Goal: Task Accomplishment & Management: Use online tool/utility

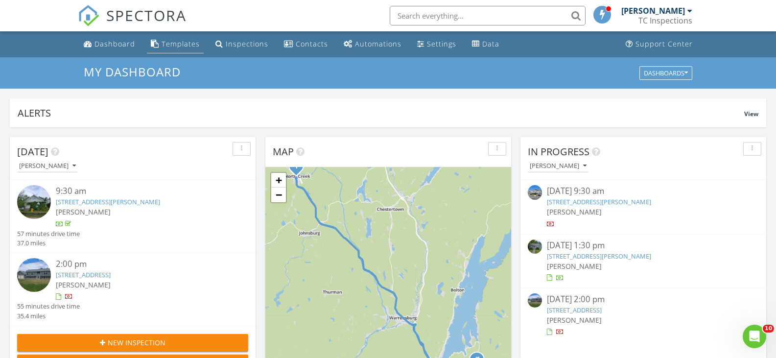
click at [186, 47] on div "Templates" at bounding box center [181, 43] width 38 height 9
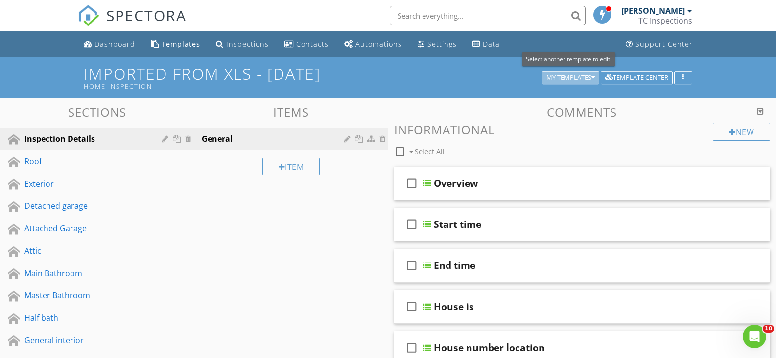
click at [584, 78] on div "My Templates" at bounding box center [570, 77] width 48 height 7
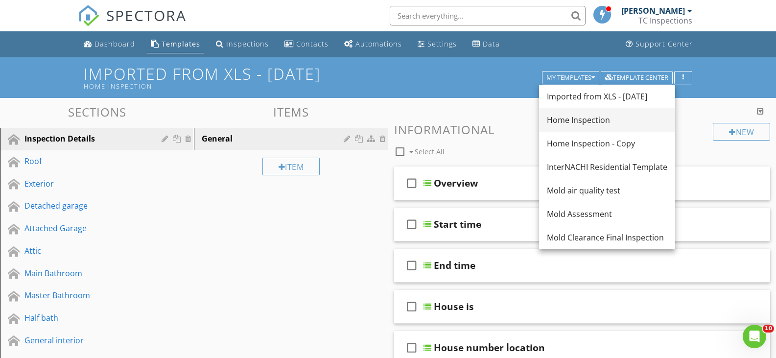
click at [568, 122] on div "Home Inspection" at bounding box center [607, 120] width 120 height 12
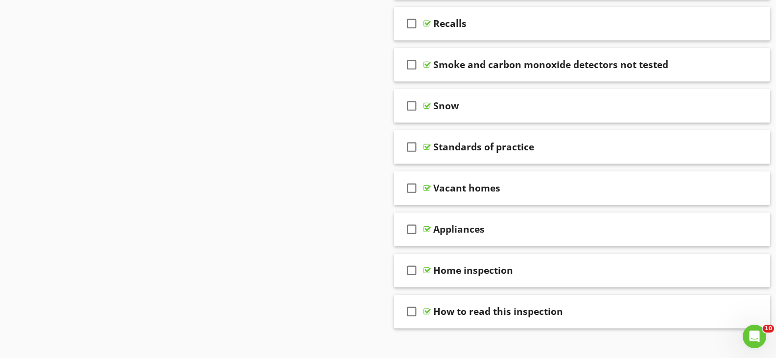
scroll to position [783, 0]
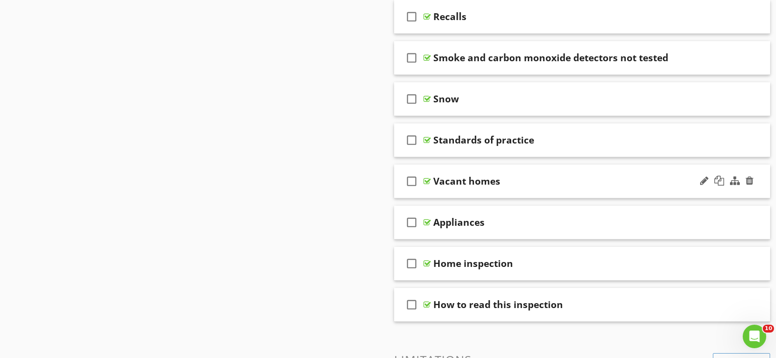
click at [429, 180] on div at bounding box center [426, 181] width 7 height 8
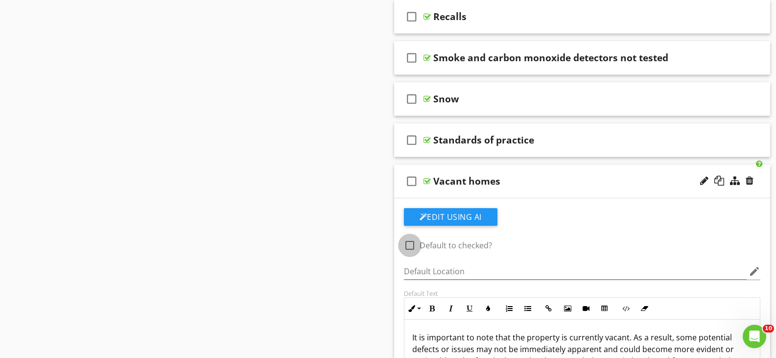
click at [410, 245] on div at bounding box center [409, 245] width 17 height 17
checkbox input "true"
click at [343, 210] on div "Sections Inspection Details Roof Exterior Detached garage Attached Garage Attic…" at bounding box center [388, 42] width 776 height 1455
click at [426, 180] on div at bounding box center [426, 181] width 7 height 8
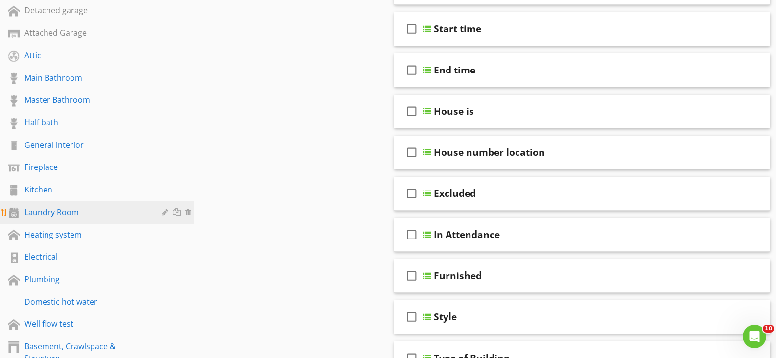
scroll to position [196, 0]
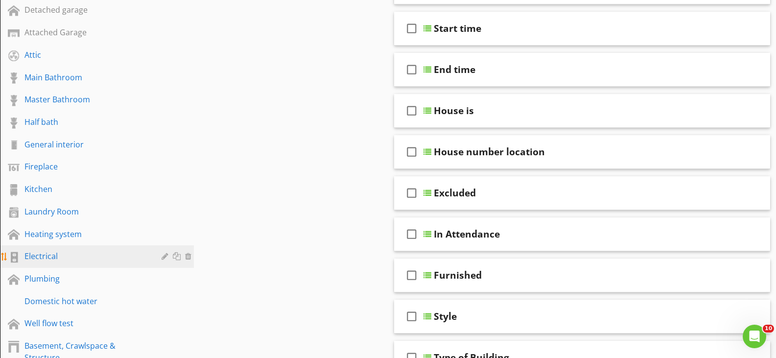
click at [82, 250] on link "Electrical" at bounding box center [98, 256] width 191 height 23
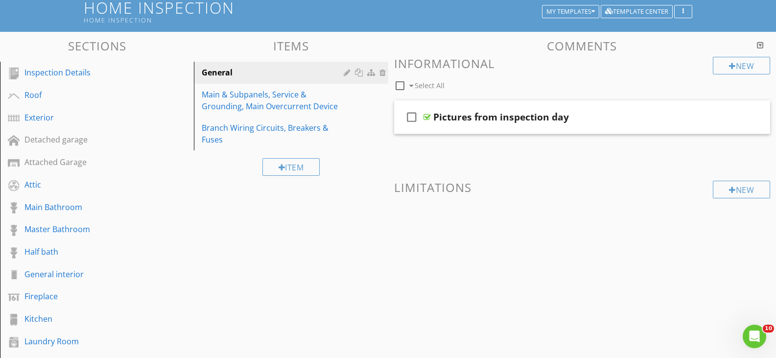
scroll to position [49, 0]
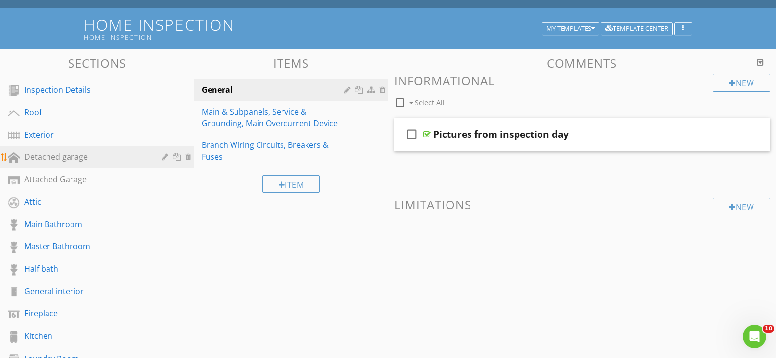
click at [98, 161] on div "Detached garage" at bounding box center [85, 157] width 123 height 12
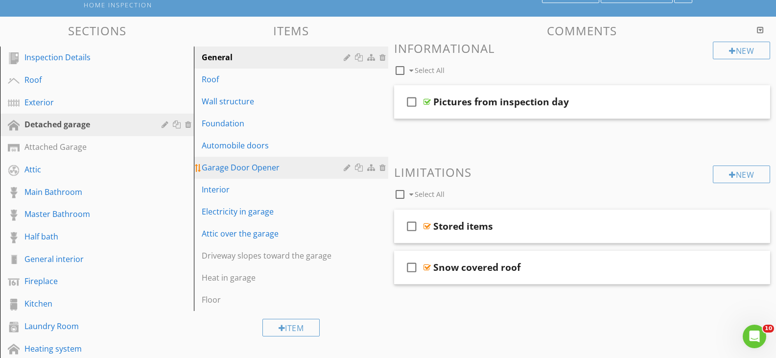
scroll to position [147, 0]
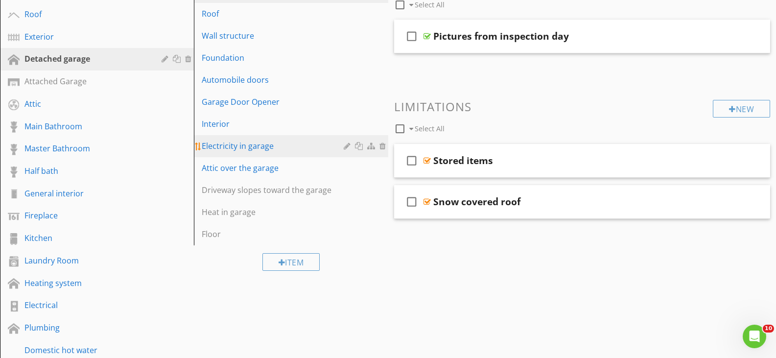
click at [299, 148] on div "Electricity in garage" at bounding box center [274, 146] width 144 height 12
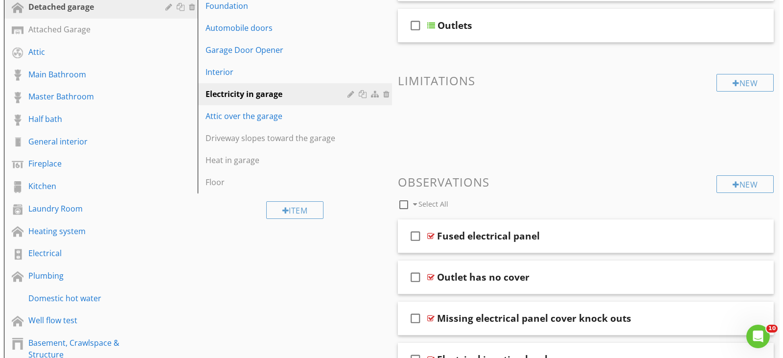
scroll to position [123, 0]
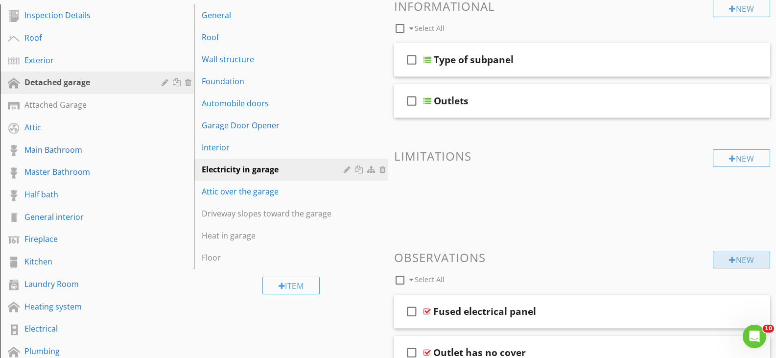
click at [740, 259] on div "New" at bounding box center [741, 260] width 57 height 18
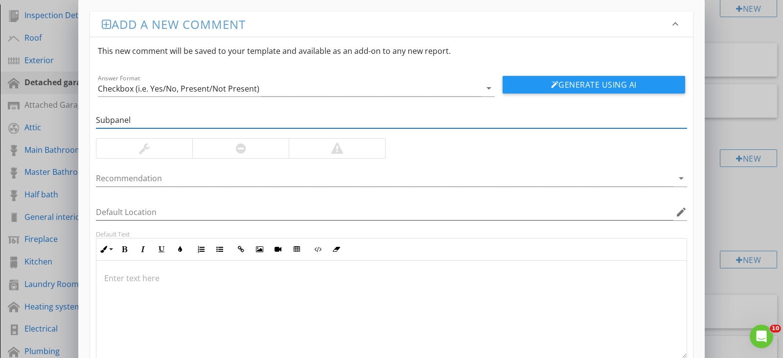
type input "Subpanel is not grounded"
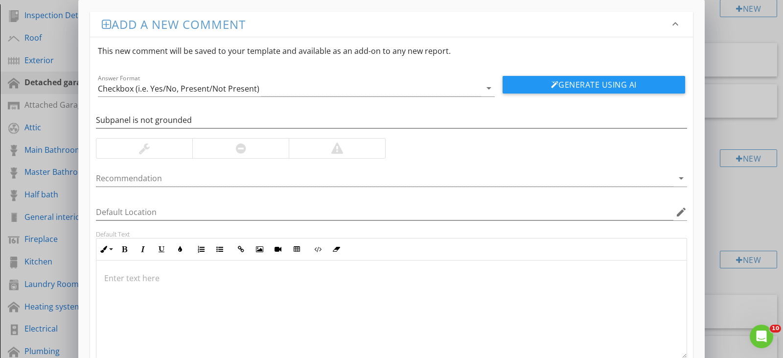
click at [238, 150] on div at bounding box center [241, 148] width 10 height 12
click at [681, 180] on icon "arrow_drop_down" at bounding box center [682, 178] width 12 height 12
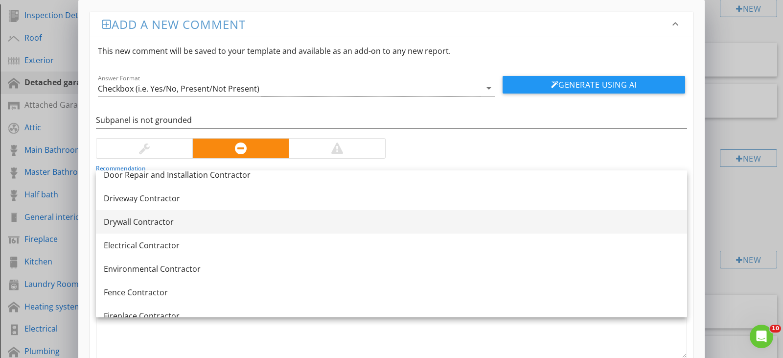
scroll to position [343, 0]
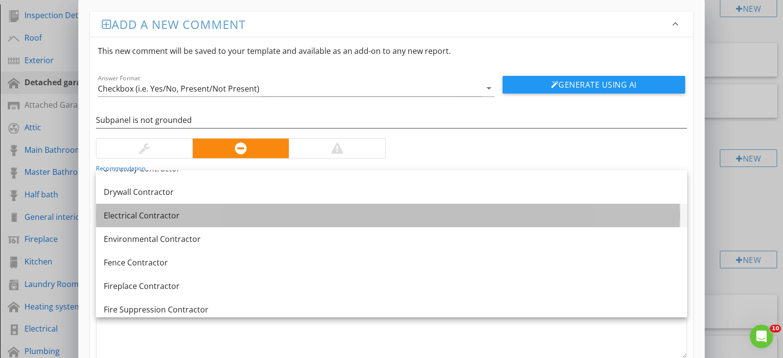
click at [358, 216] on div "Electrical Contractor" at bounding box center [392, 216] width 576 height 12
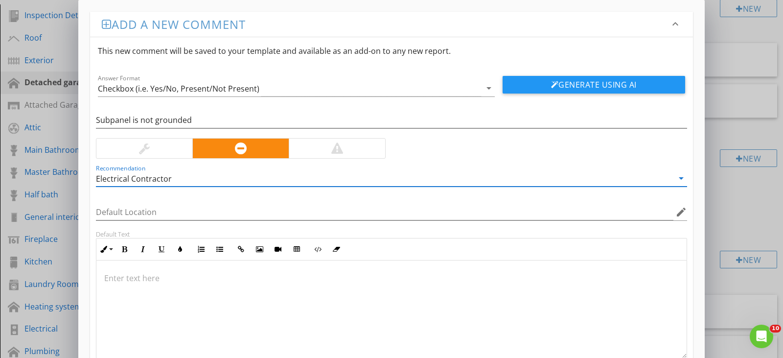
click at [198, 290] on div at bounding box center [391, 309] width 590 height 98
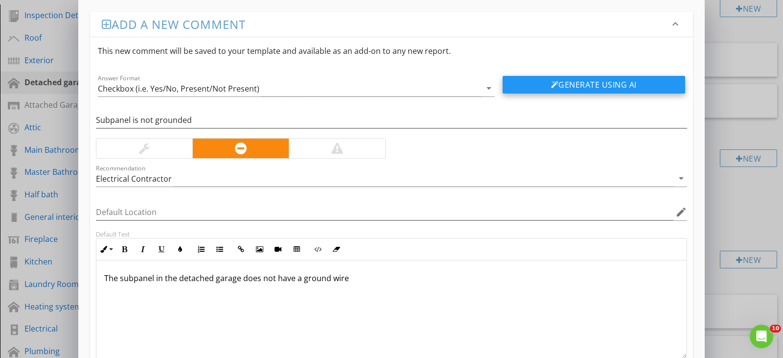
click at [604, 85] on button "Generate Using AI" at bounding box center [594, 85] width 183 height 18
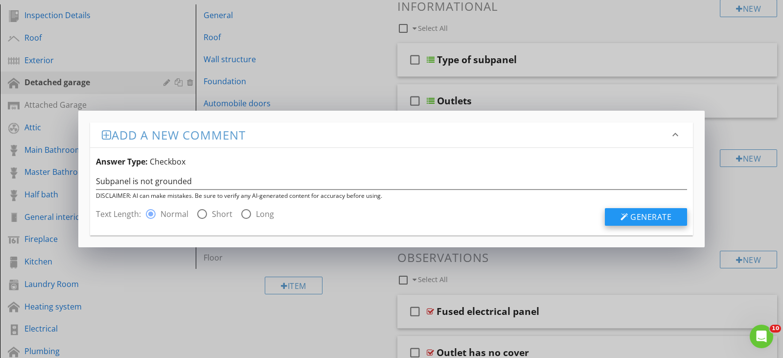
click at [634, 214] on span "Generate" at bounding box center [651, 216] width 41 height 11
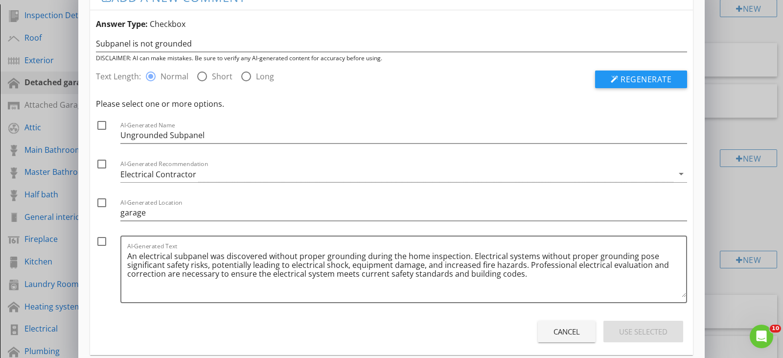
scroll to position [42, 0]
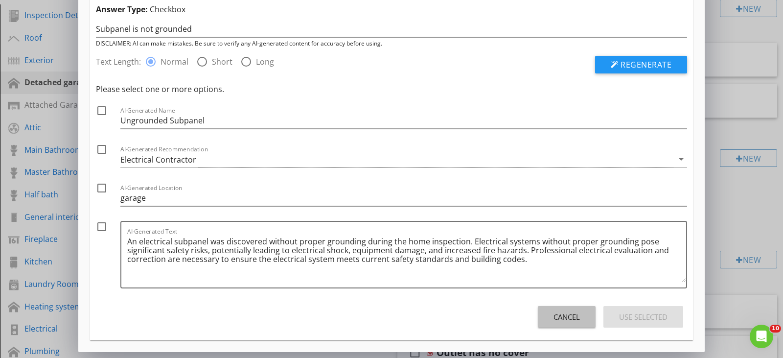
click at [565, 316] on div "Cancel" at bounding box center [567, 316] width 26 height 11
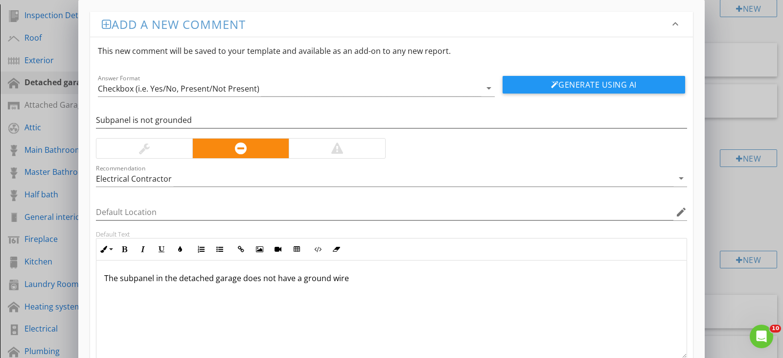
click at [346, 281] on p "The subpanel in the detached garage does not have a ground wire" at bounding box center [391, 278] width 575 height 12
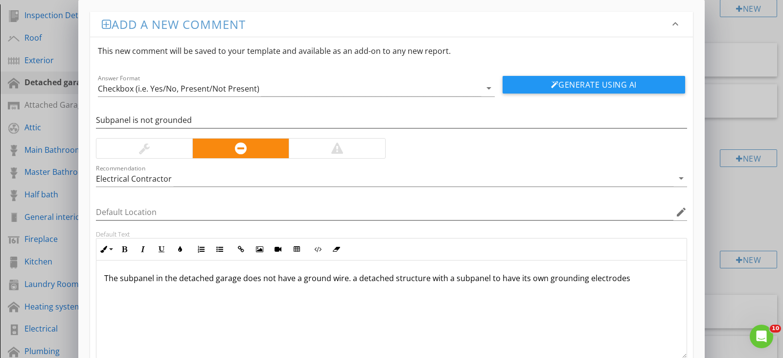
click at [355, 280] on p "The subpanel in the detached garage does not have a ground wire. a detached str…" at bounding box center [391, 278] width 575 height 12
click at [490, 283] on p "The subpanel in the detached garage does not have a ground wire. A detached str…" at bounding box center [391, 278] width 575 height 12
click at [487, 283] on p "The subpanel in the detached garage does not have a ground wire. A detached str…" at bounding box center [391, 278] width 575 height 12
click at [649, 282] on p "The subpanel in the detached garage does not have a ground wire. A detached str…" at bounding box center [391, 278] width 575 height 12
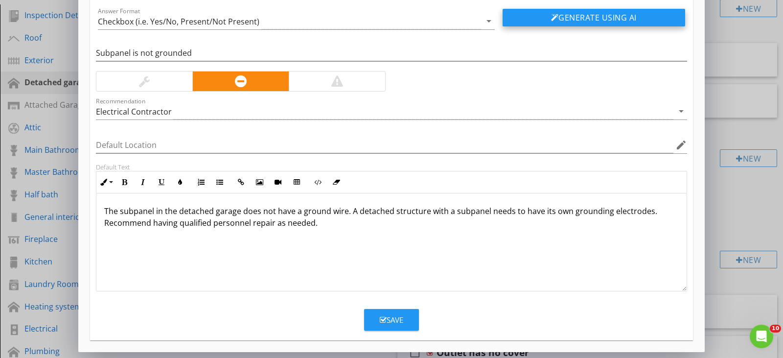
click at [573, 15] on button "Generate Using AI" at bounding box center [594, 18] width 183 height 18
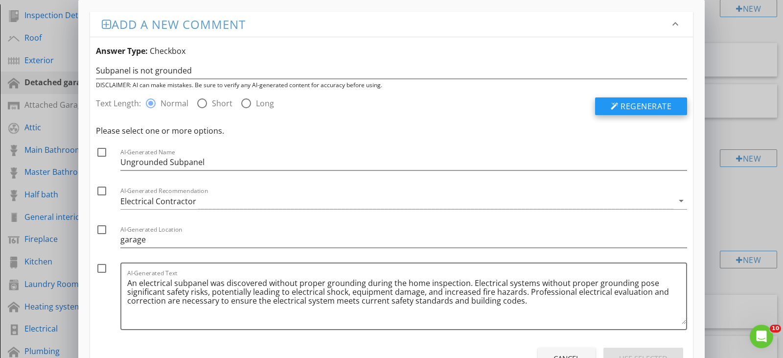
click at [638, 106] on span "Regenerate" at bounding box center [646, 106] width 51 height 11
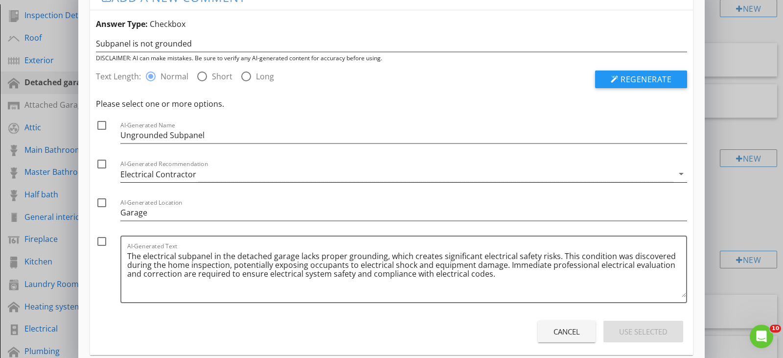
scroll to position [42, 0]
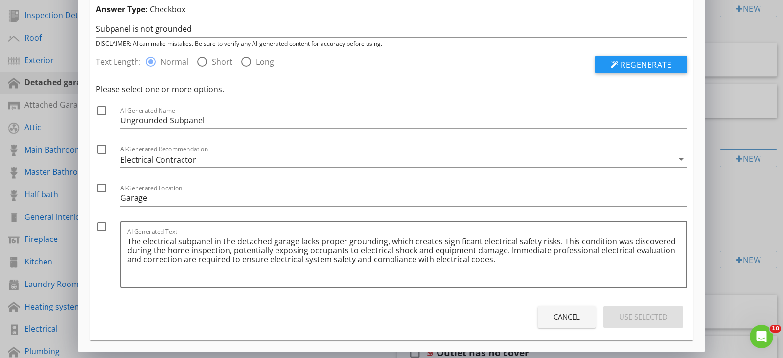
click at [580, 319] on button "Cancel" at bounding box center [567, 317] width 58 height 22
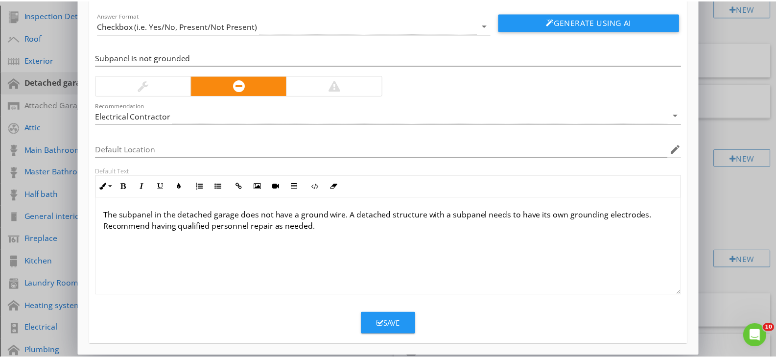
scroll to position [67, 0]
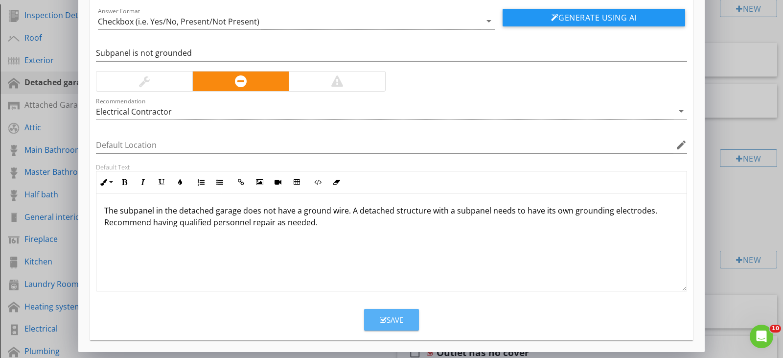
click at [384, 317] on icon "button" at bounding box center [383, 319] width 7 height 7
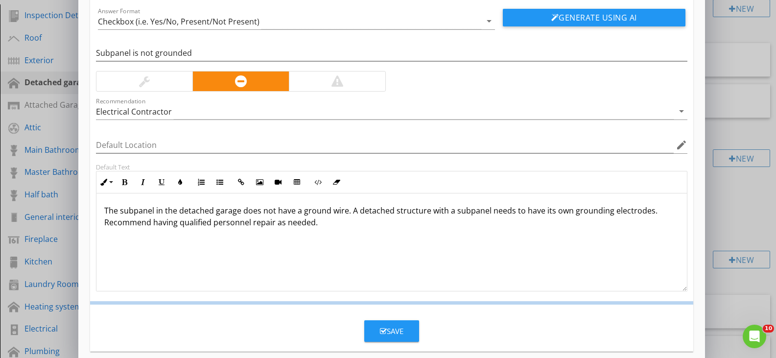
scroll to position [20, 0]
